Goal: Transaction & Acquisition: Purchase product/service

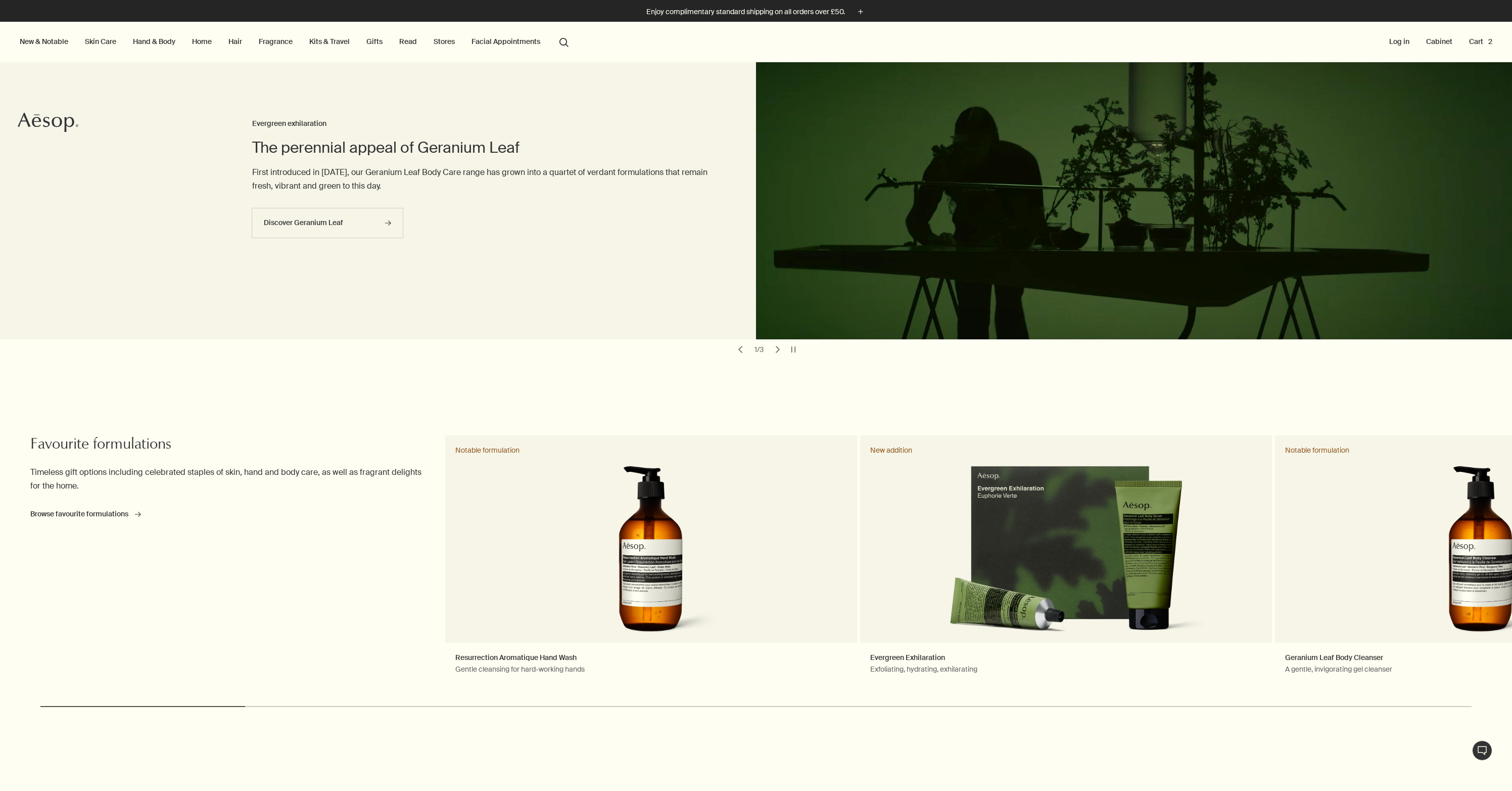
click at [1482, 38] on button "Cart 2" at bounding box center [1480, 42] width 27 height 13
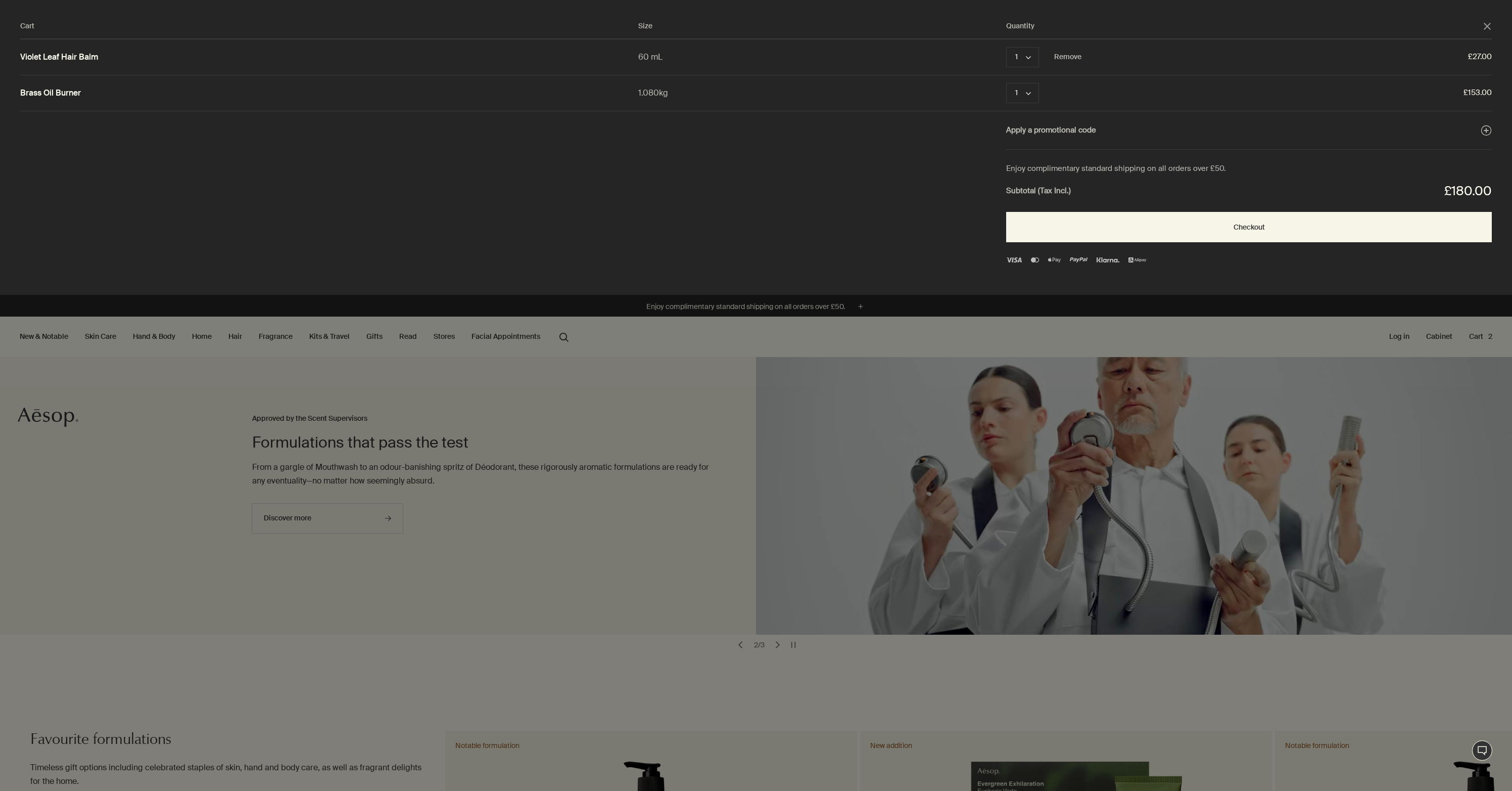
click at [66, 56] on link "Violet Leaf Hair Balm" at bounding box center [59, 57] width 78 height 11
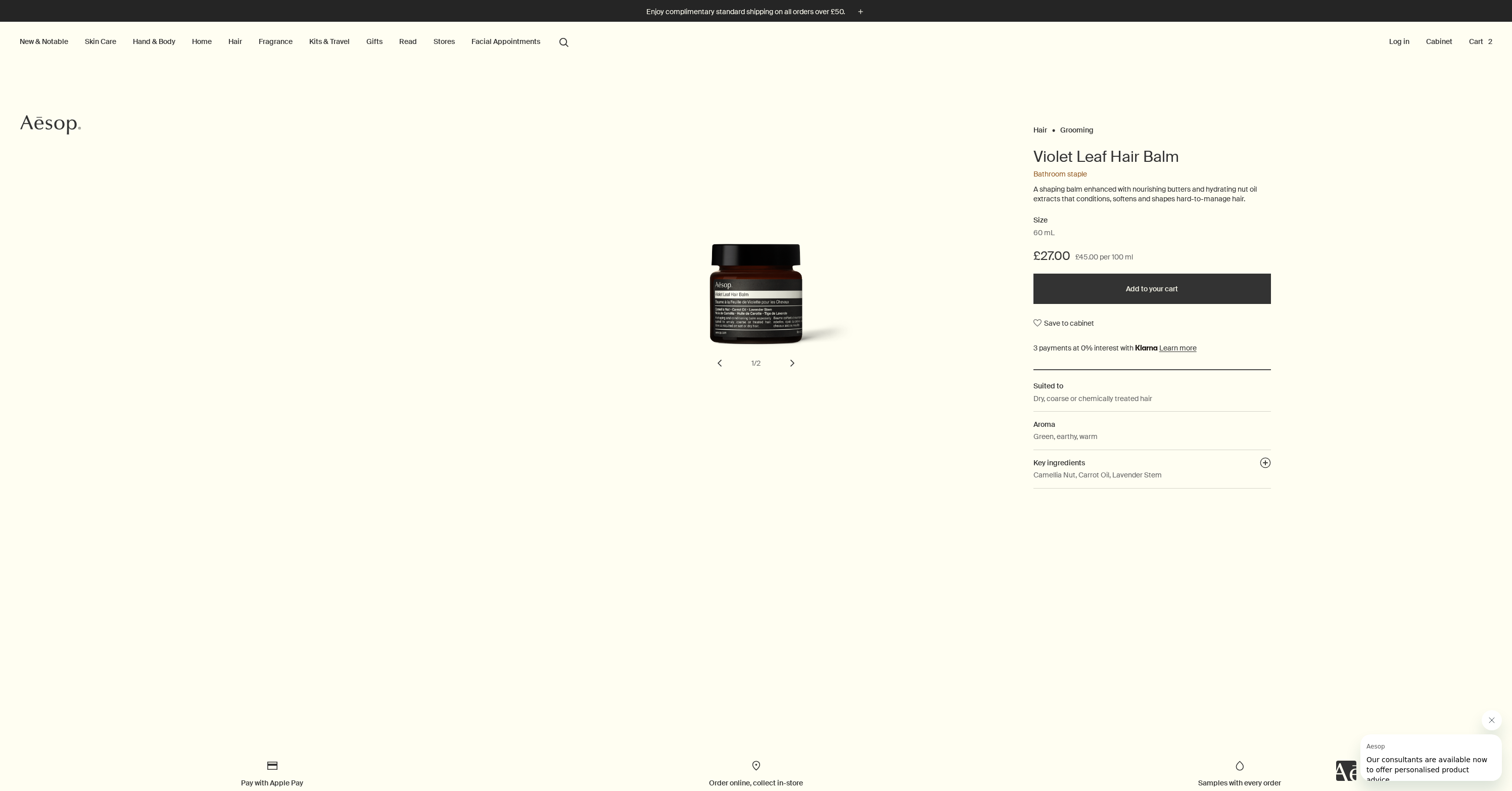
click at [1163, 291] on button "Add to your cart" at bounding box center [1152, 289] width 238 height 31
click at [1478, 41] on button "Cart 3" at bounding box center [1480, 42] width 27 height 13
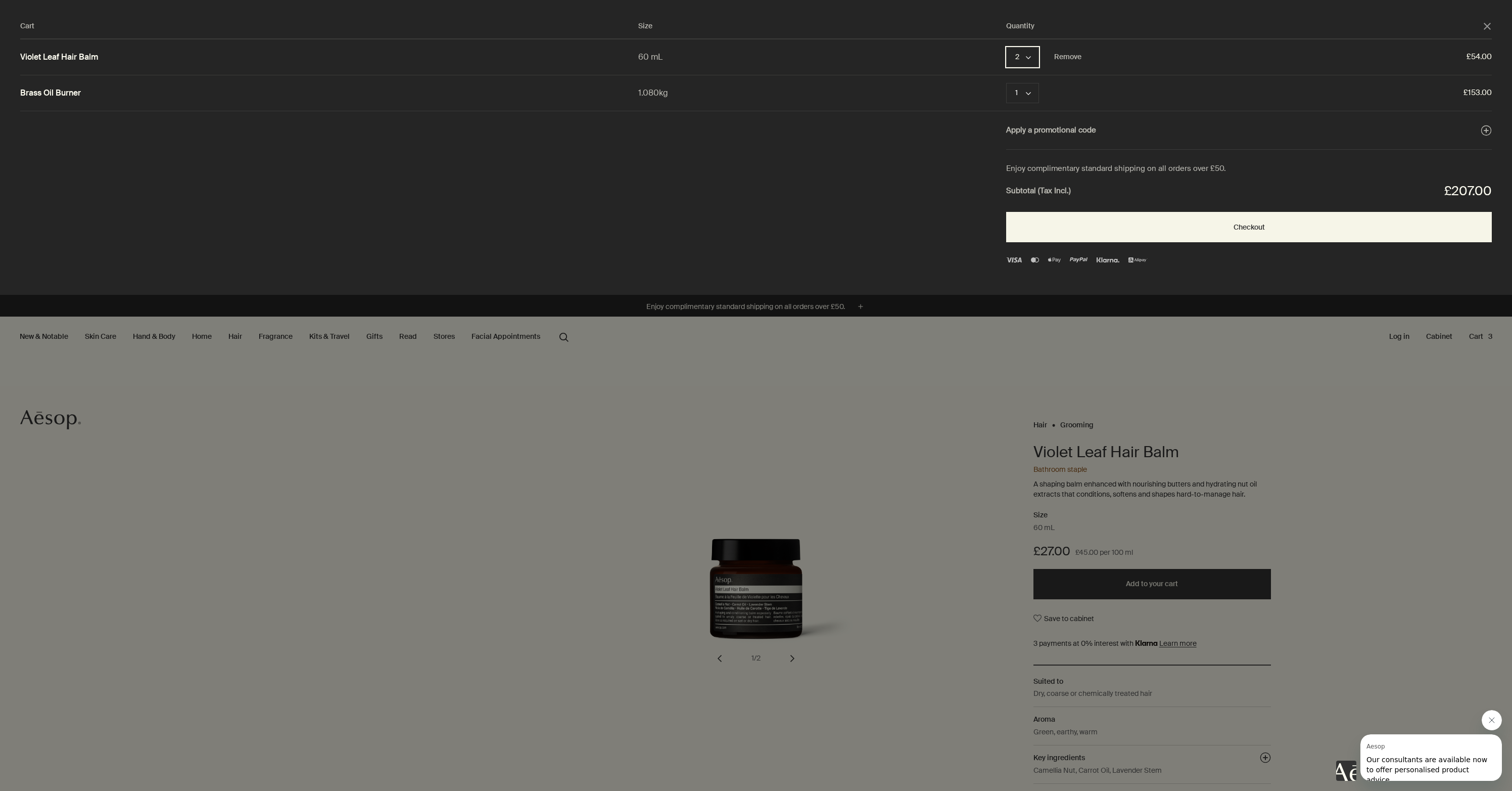
click at [1033, 59] on button "2 chevron" at bounding box center [1022, 57] width 33 height 20
click at [1023, 61] on button "1" at bounding box center [1023, 58] width 33 height 23
click at [1237, 224] on button "Checkout" at bounding box center [1249, 227] width 486 height 31
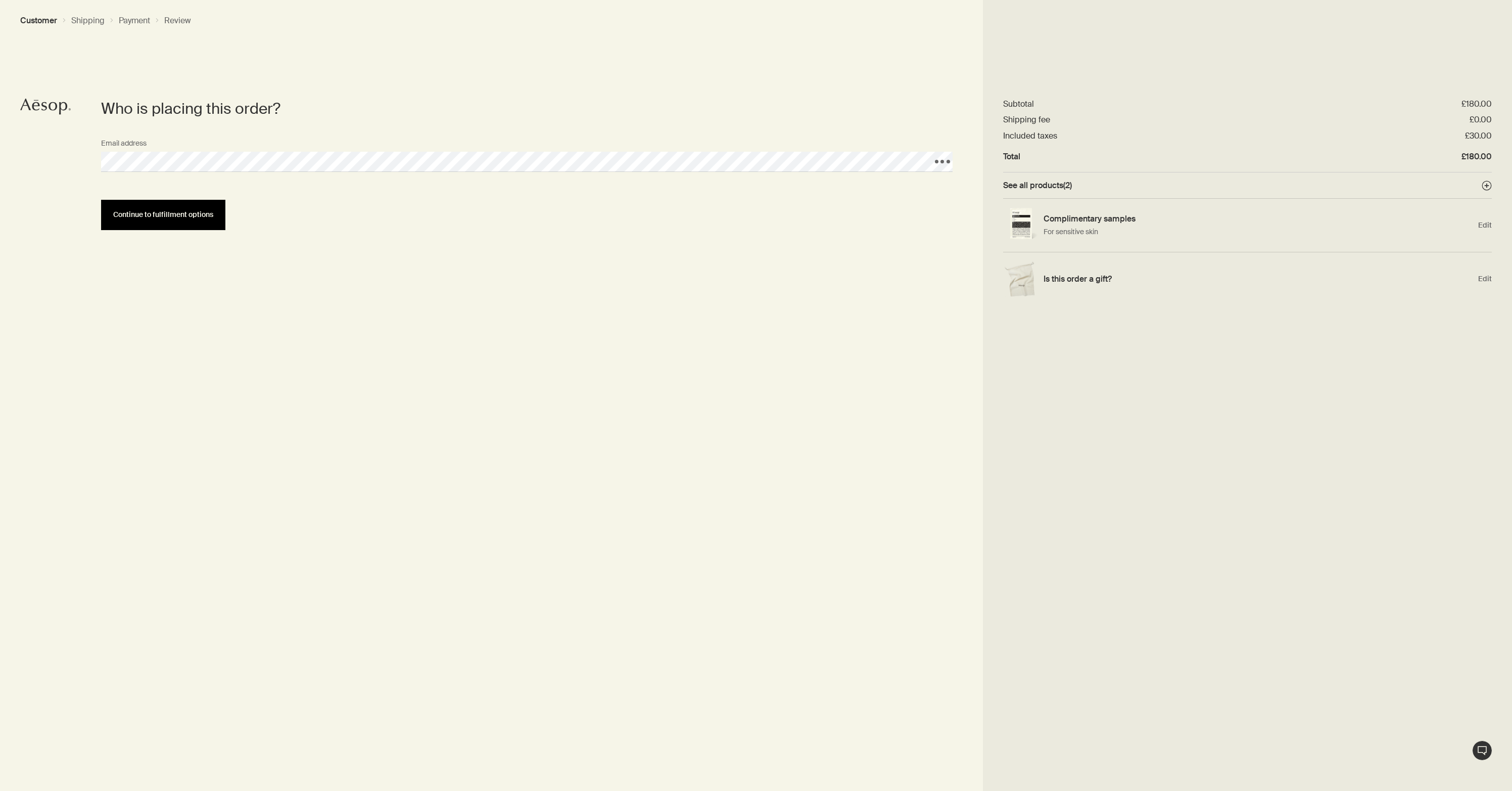
click at [181, 217] on span "Continue to fulfillment options" at bounding box center [163, 214] width 100 height 7
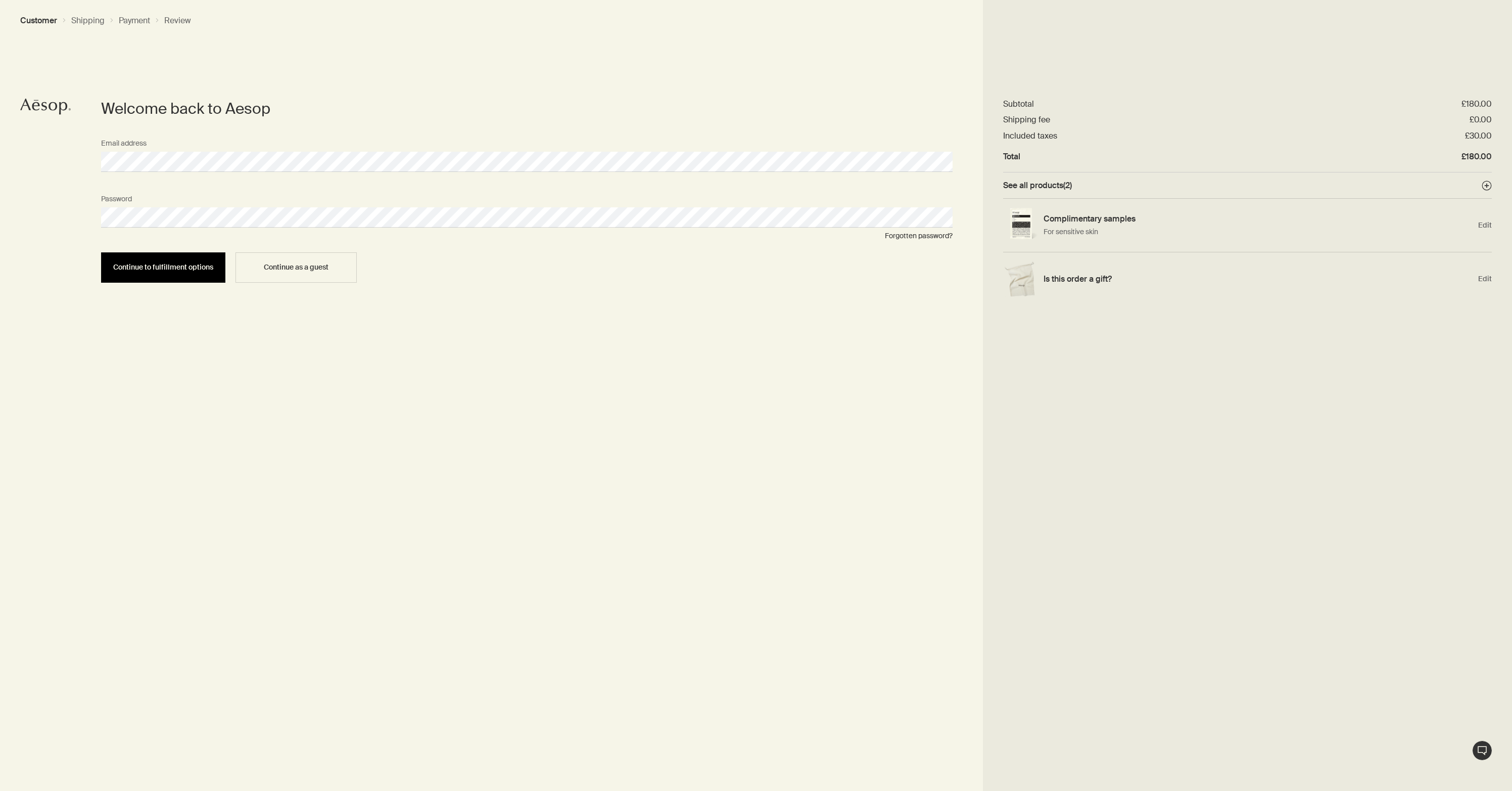
click at [141, 268] on span "Continue to fulfillment options" at bounding box center [163, 267] width 100 height 7
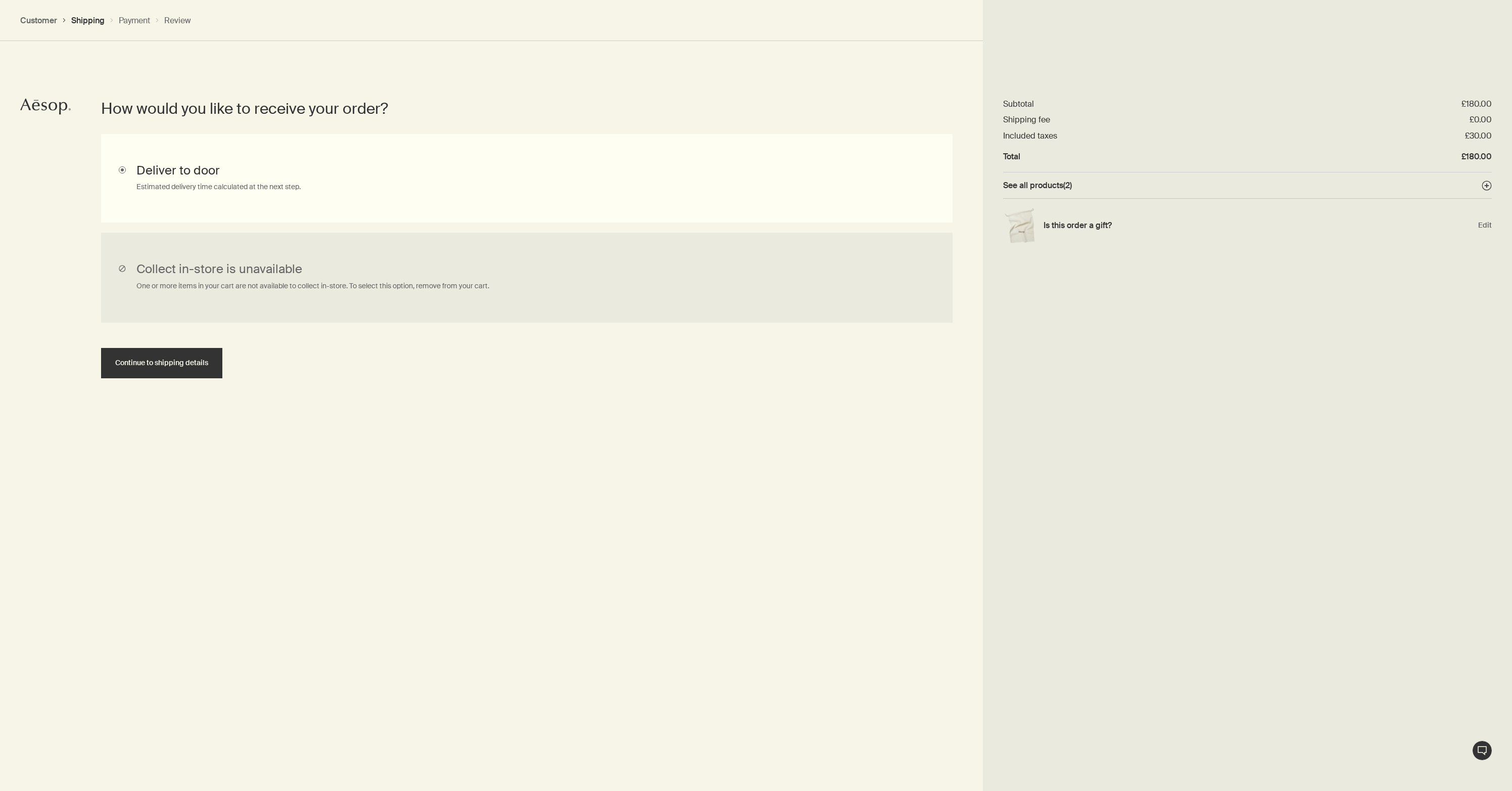
scroll to position [220, 0]
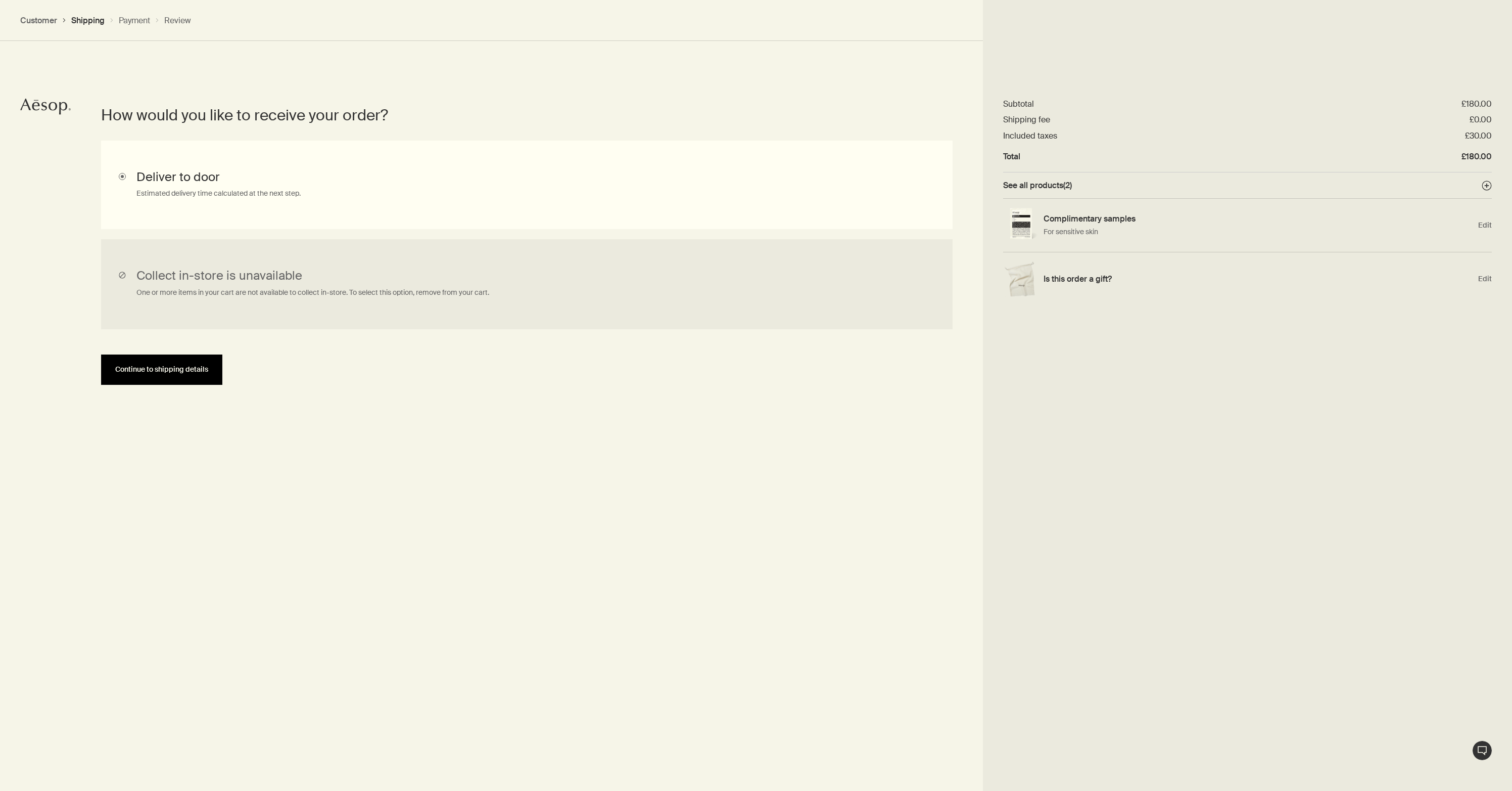
click at [150, 372] on span "Continue to shipping details" at bounding box center [162, 369] width 93 height 7
select select "GB"
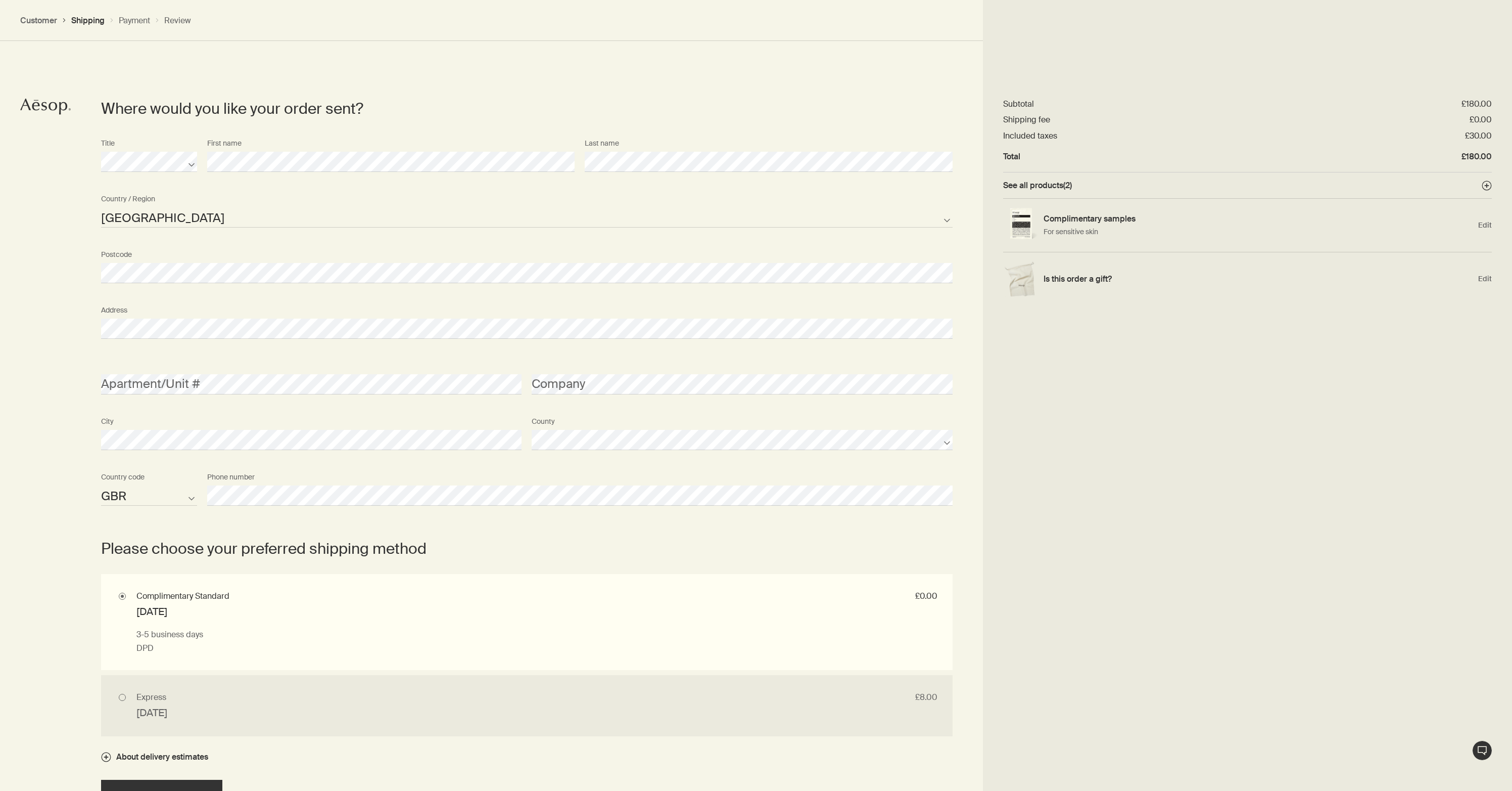
scroll to position [438, 0]
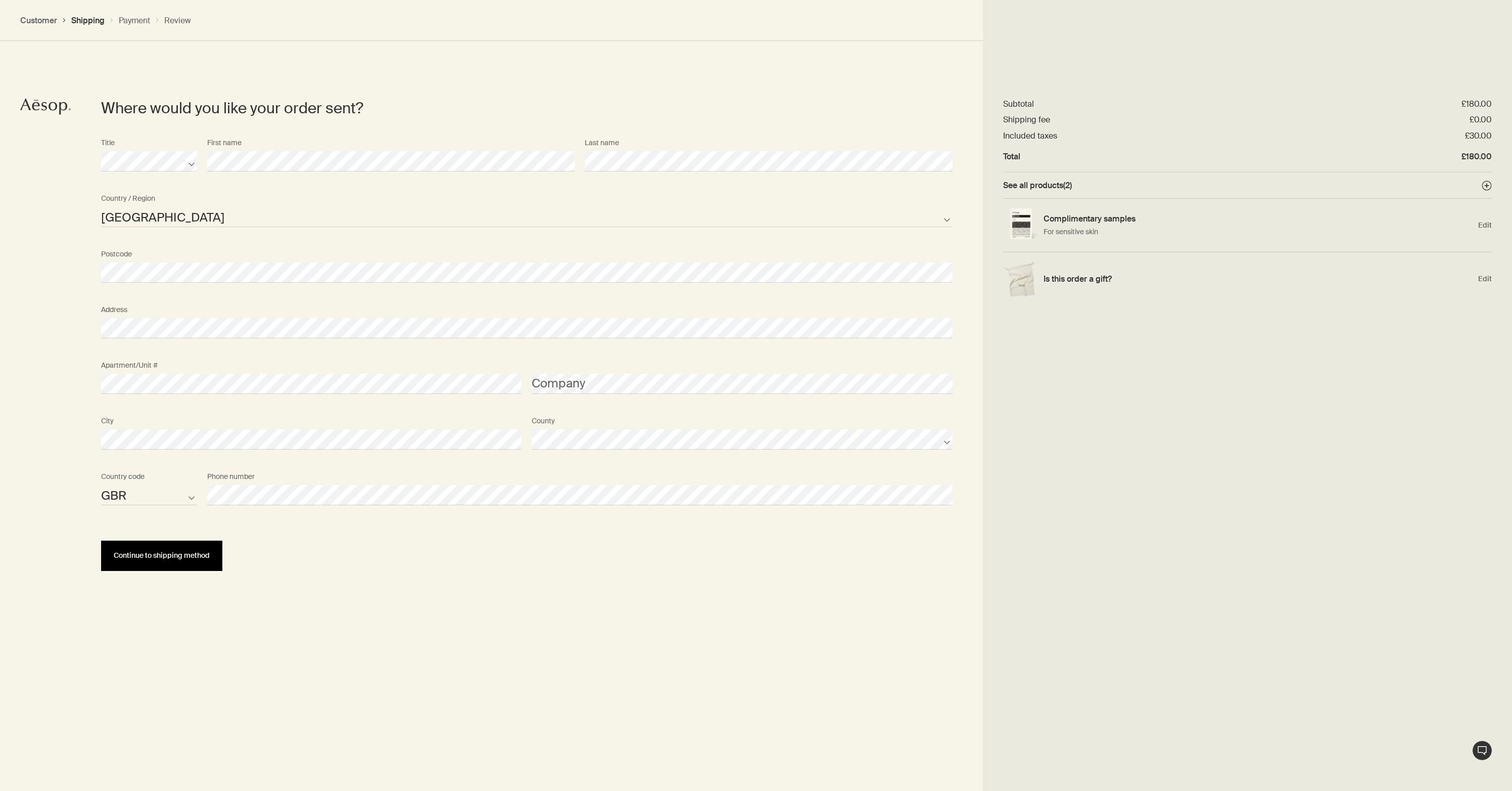
click at [165, 552] on span "Continue to shipping method" at bounding box center [161, 555] width 96 height 7
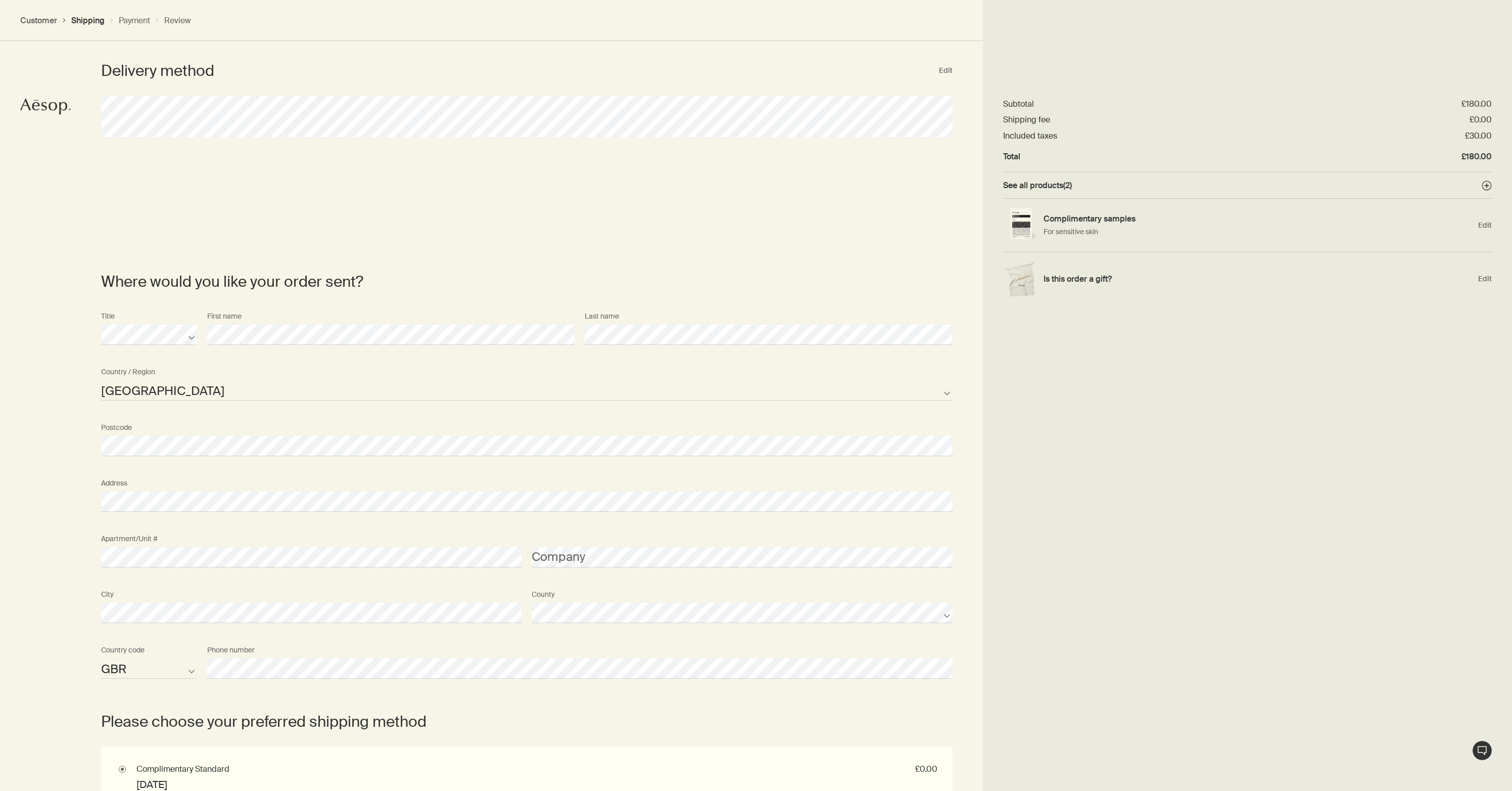
scroll to position [223, 0]
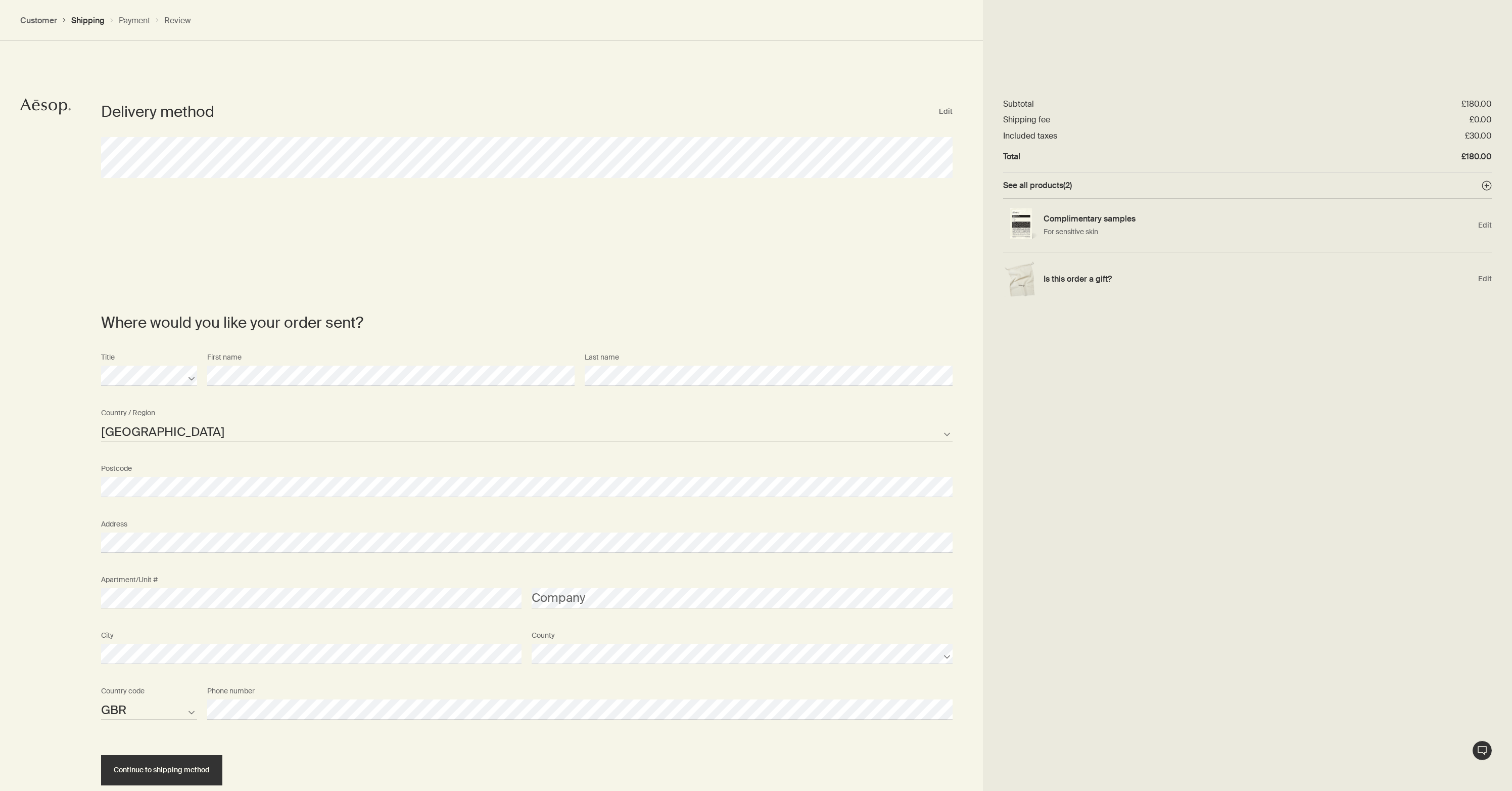
click at [37, 602] on div "Where would you like your order sent? Title First name Last name Guernsey Isle …" at bounding box center [756, 640] width 1512 height 791
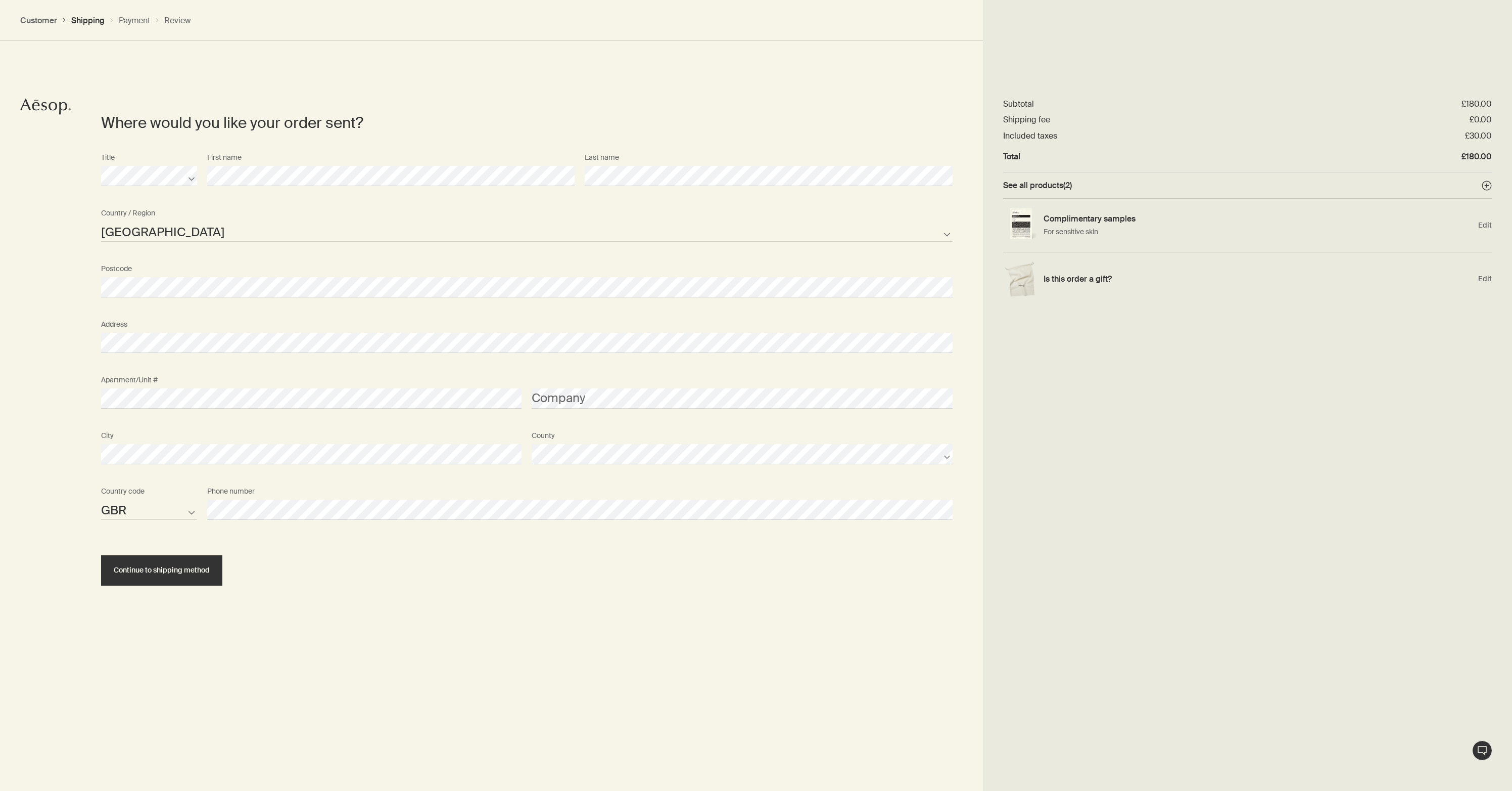
scroll to position [424, 0]
click at [161, 567] on span "Continue to shipping method" at bounding box center [161, 569] width 96 height 7
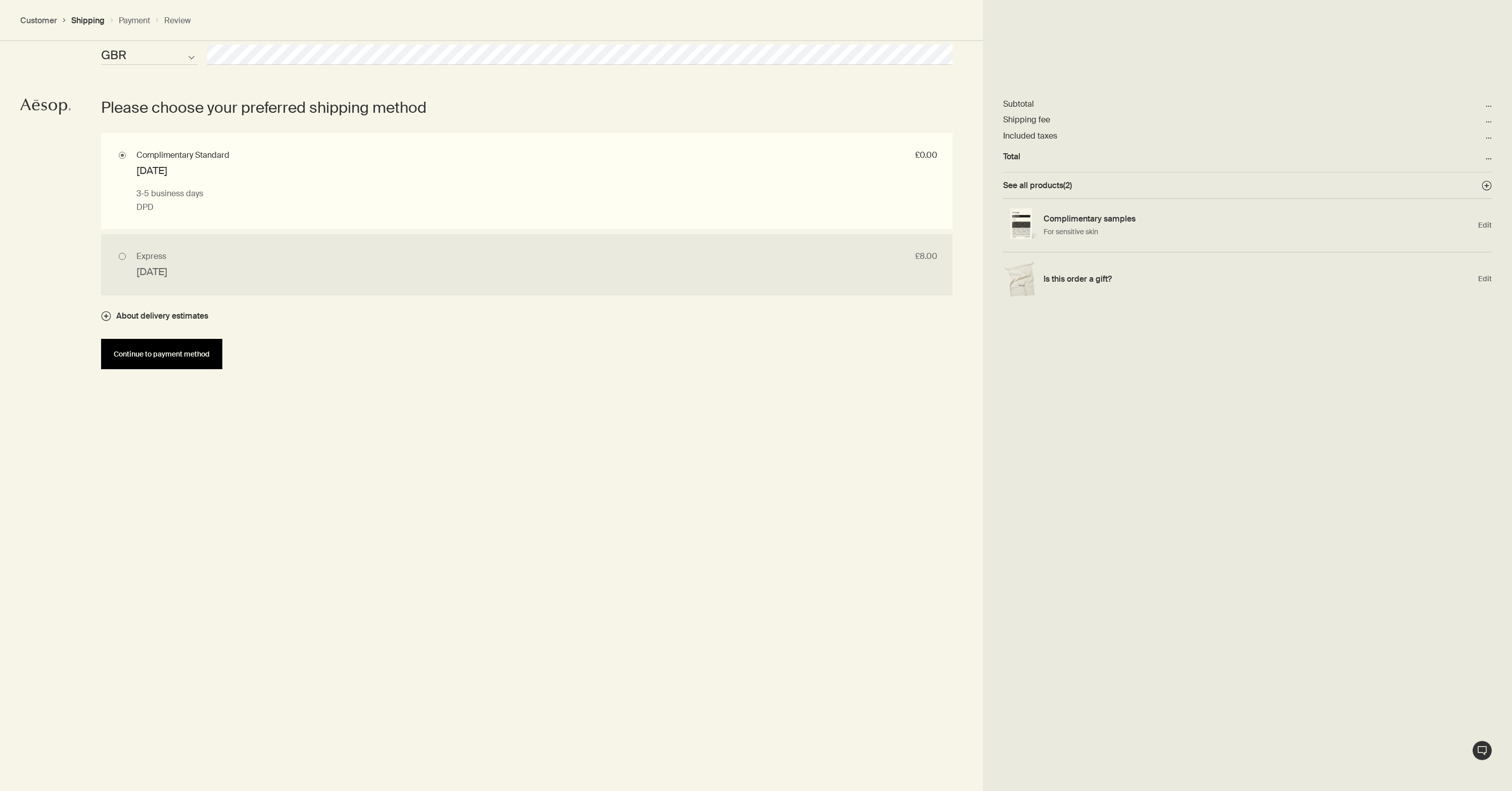
scroll to position [881, 0]
click at [157, 353] on span "Continue to payment method" at bounding box center [161, 351] width 96 height 7
select select "GB"
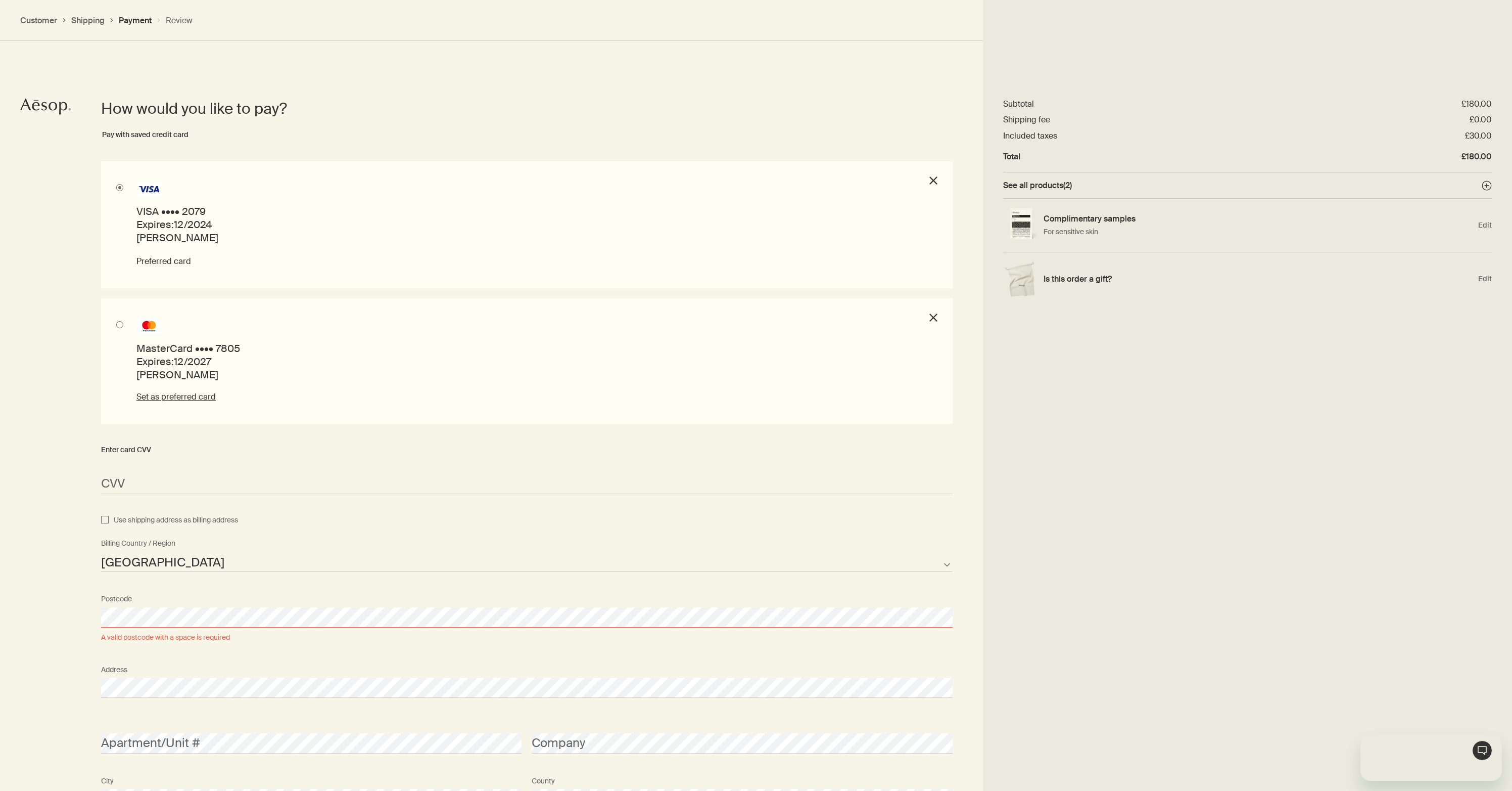
scroll to position [0, 0]
click at [180, 353] on p "MasterCard •••• 7805" at bounding box center [534, 349] width 796 height 13
click at [108, 305] on input "MasterCard •••• 7805 Expires: 12/2027 Jonathan Robinson Set as preferred card c…" at bounding box center [104, 302] width 7 height 7
radio input "true"
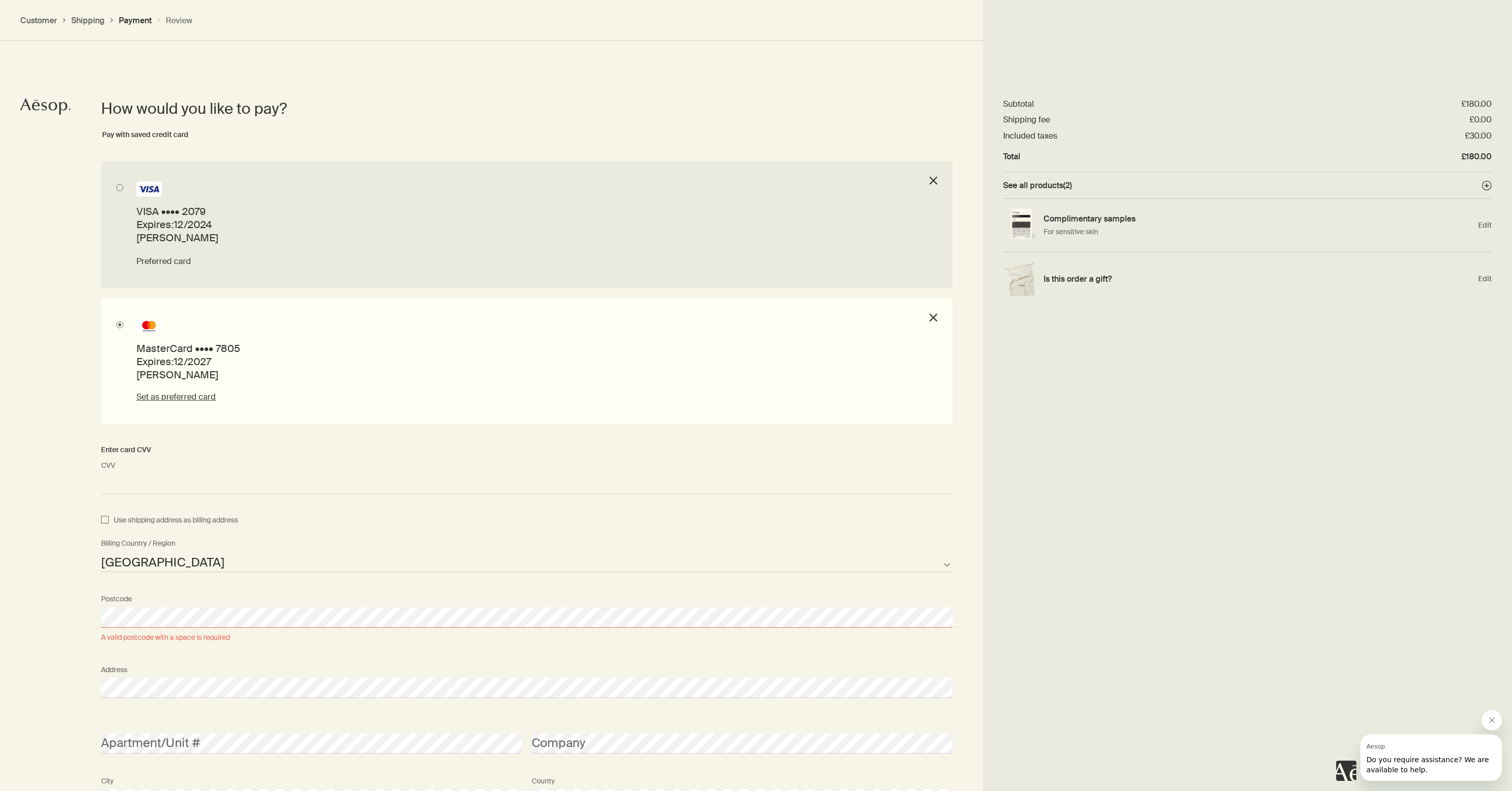
click at [172, 520] on span "Use shipping address as billing address" at bounding box center [173, 520] width 129 height 12
click at [109, 520] on input "Use shipping address as billing address" at bounding box center [104, 520] width 7 height 12
checkbox input "true"
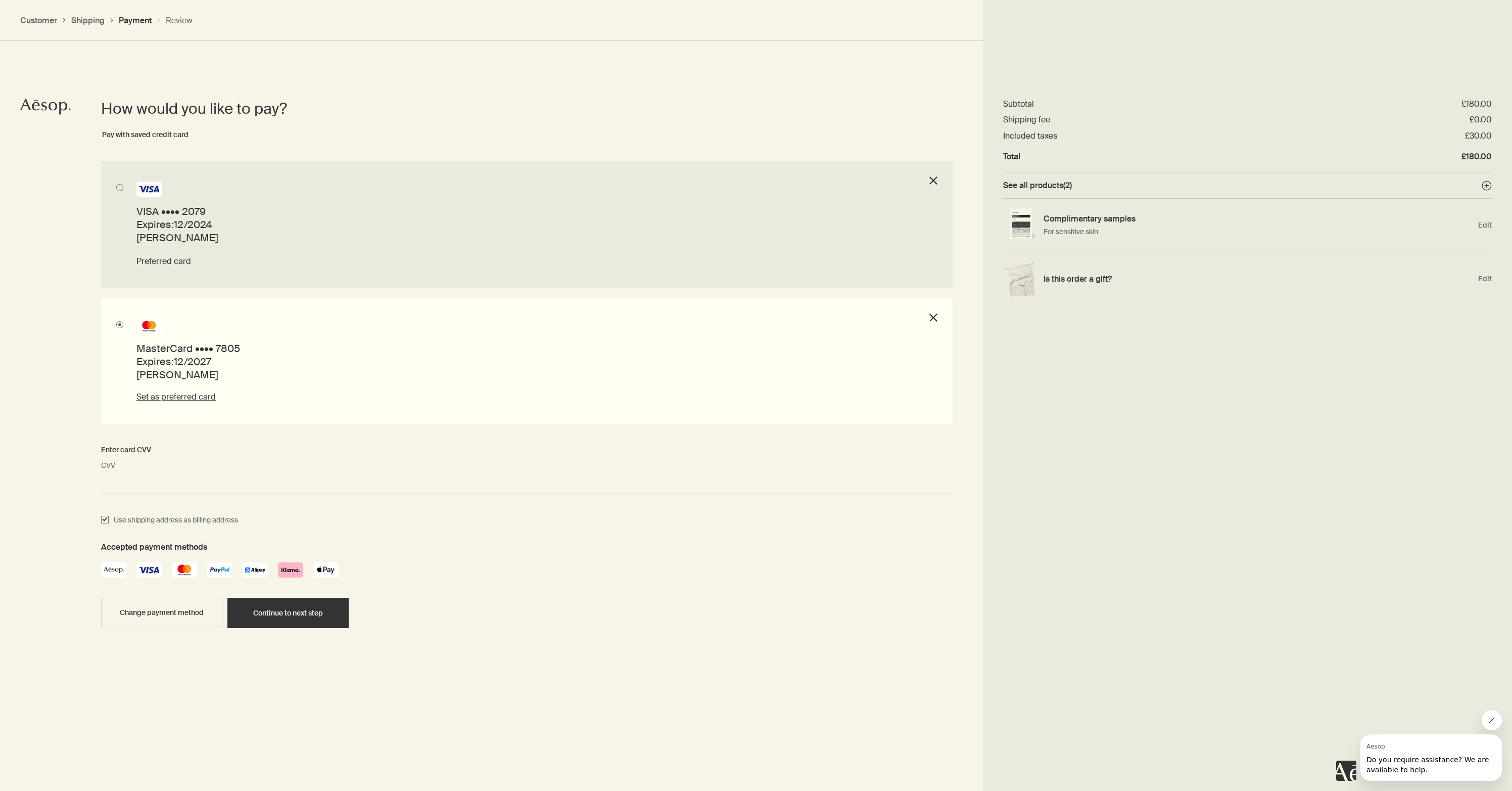
scroll to position [748, 0]
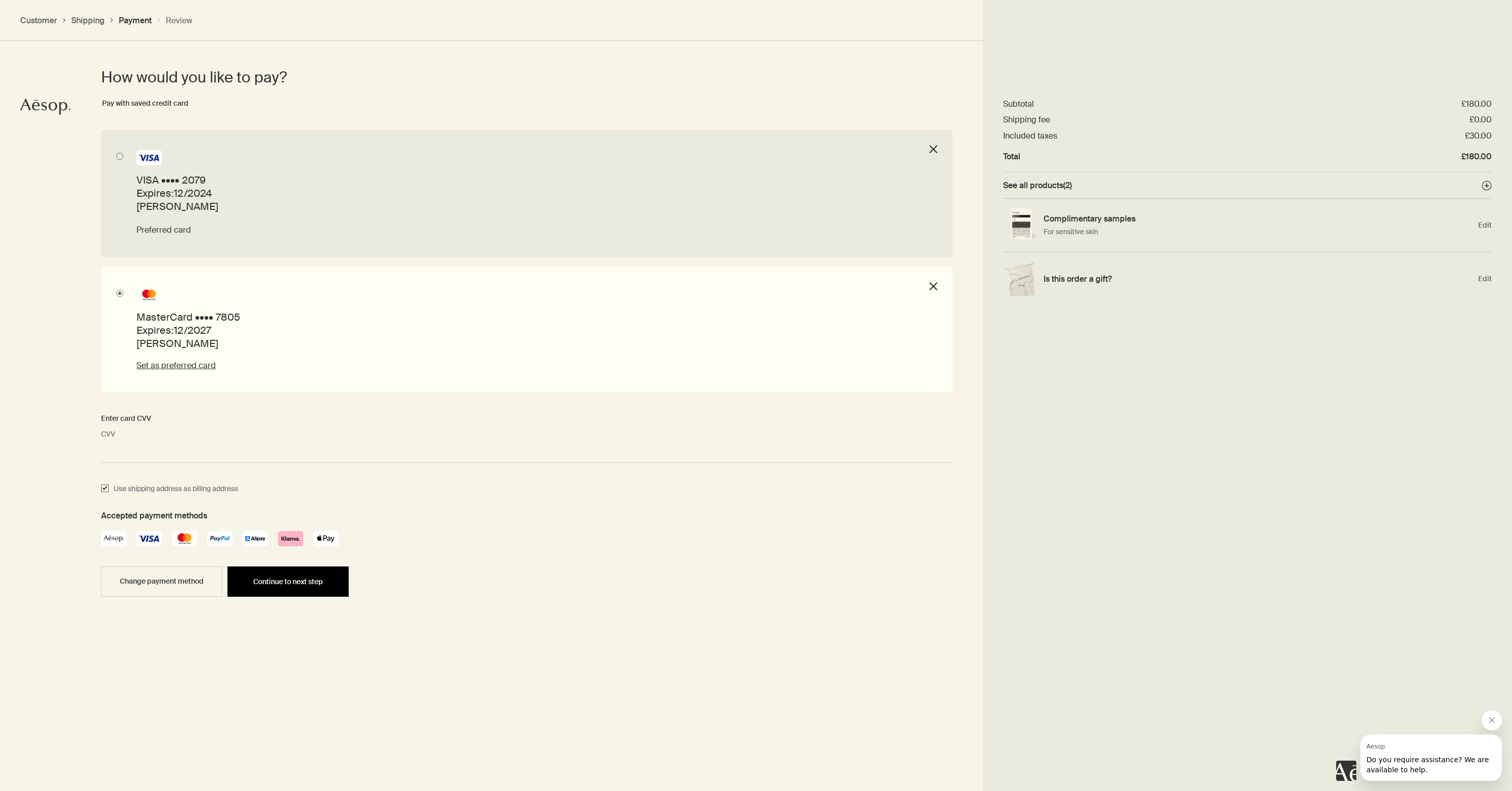
click at [291, 583] on span "Continue to next step" at bounding box center [287, 581] width 70 height 7
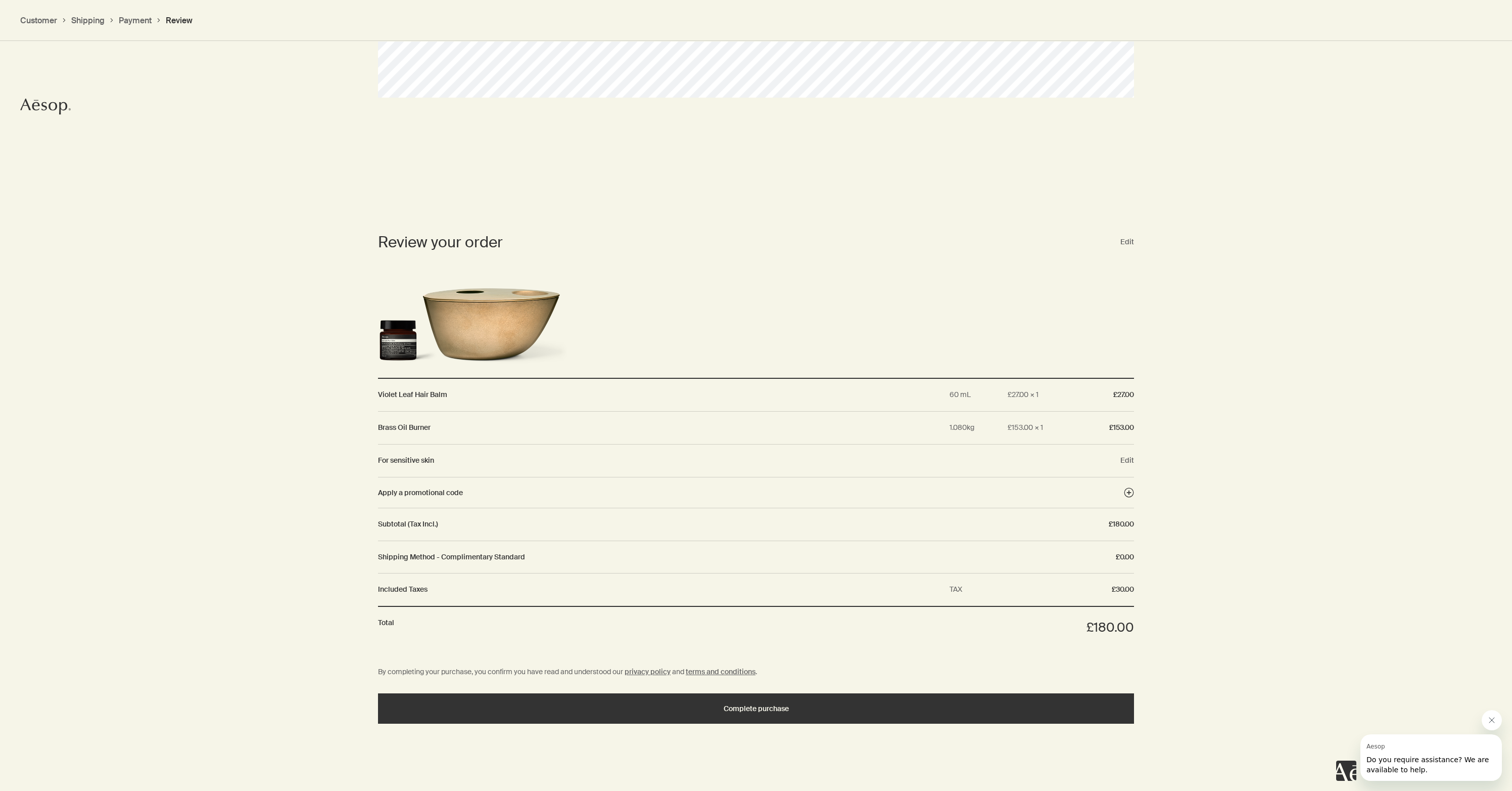
scroll to position [773, 0]
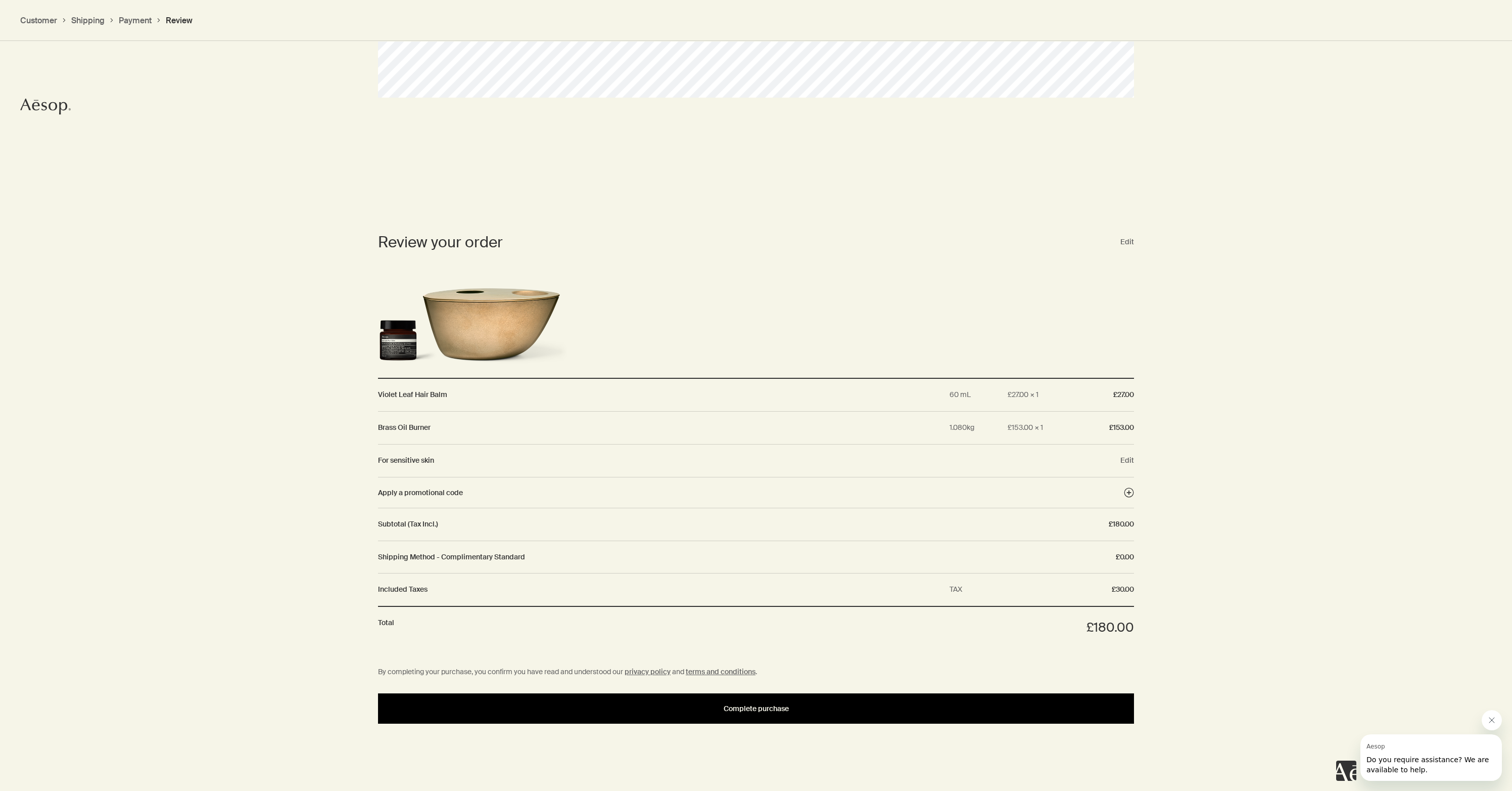
click at [750, 706] on span "Complete purchase" at bounding box center [756, 708] width 65 height 7
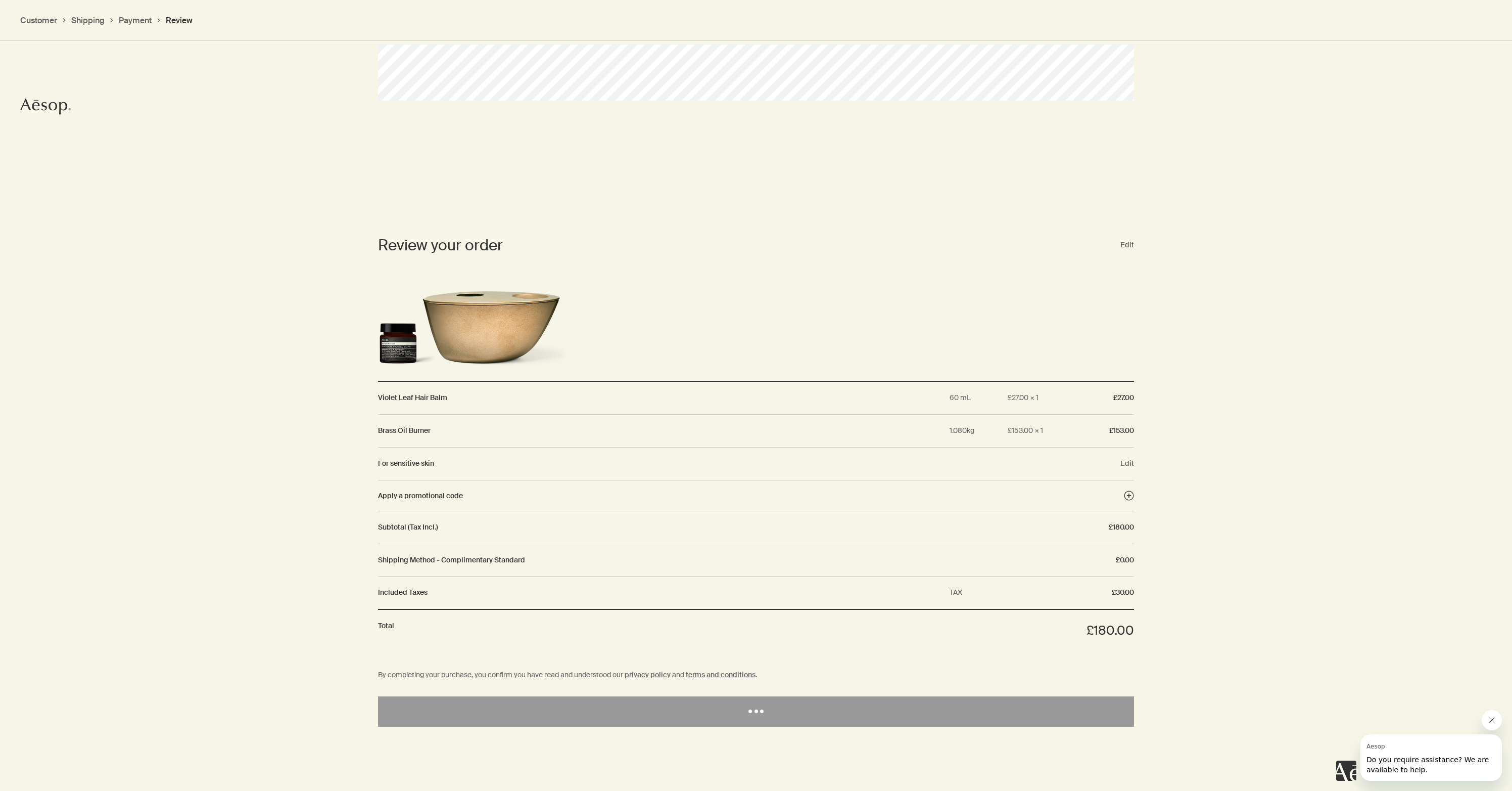
scroll to position [770, 0]
